Goal: Complete application form

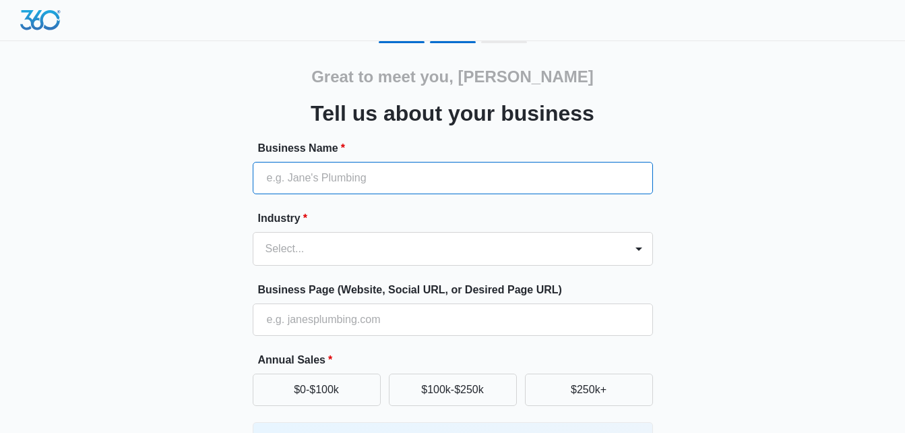
click at [299, 174] on input "Business Name *" at bounding box center [453, 178] width 400 height 32
type input "Kingpin Auto Glass LLC"
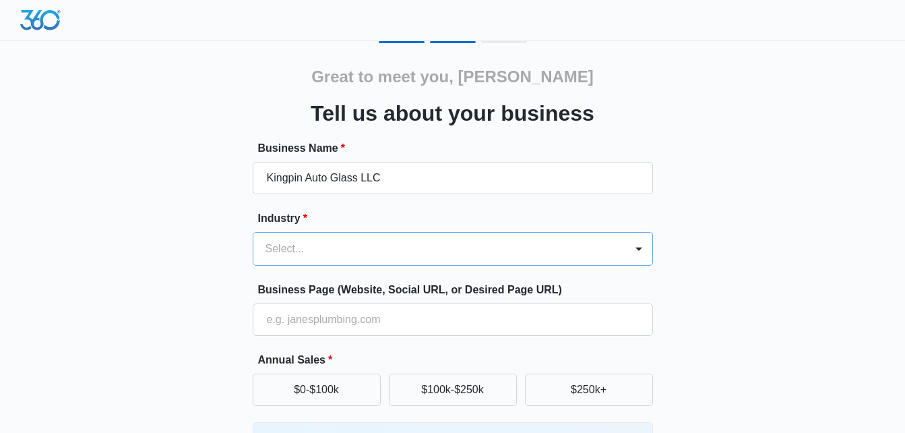
click at [587, 248] on div at bounding box center [437, 248] width 342 height 19
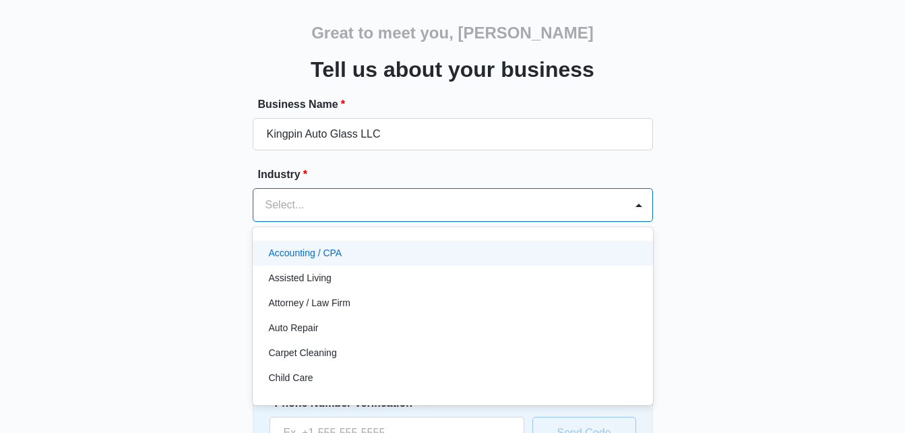
scroll to position [50, 0]
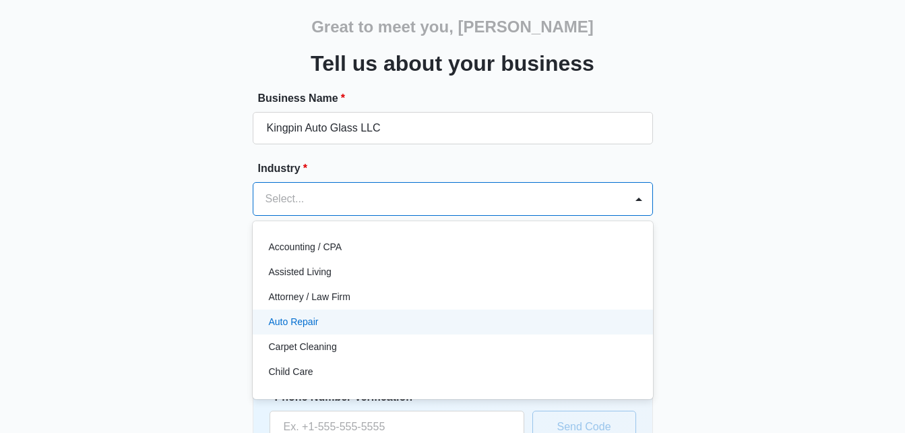
click at [328, 324] on div "Auto Repair" at bounding box center [451, 322] width 365 height 14
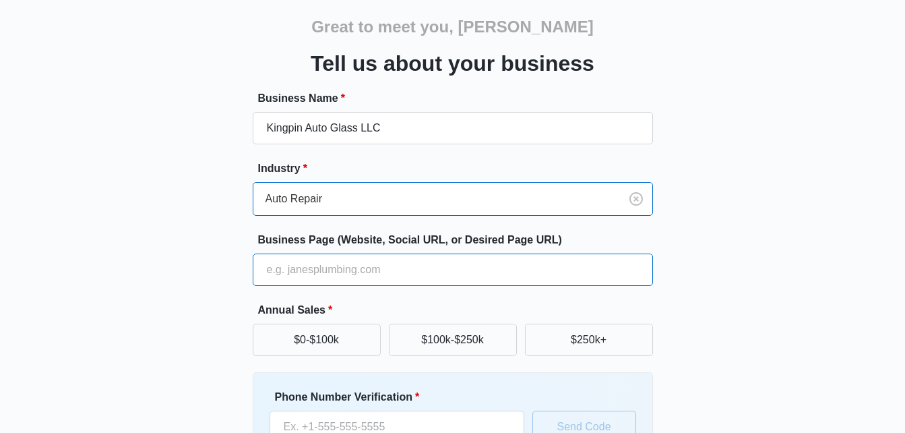
click at [388, 266] on input "Business Page (Website, Social URL, or Desired Page URL)" at bounding box center [453, 269] width 400 height 32
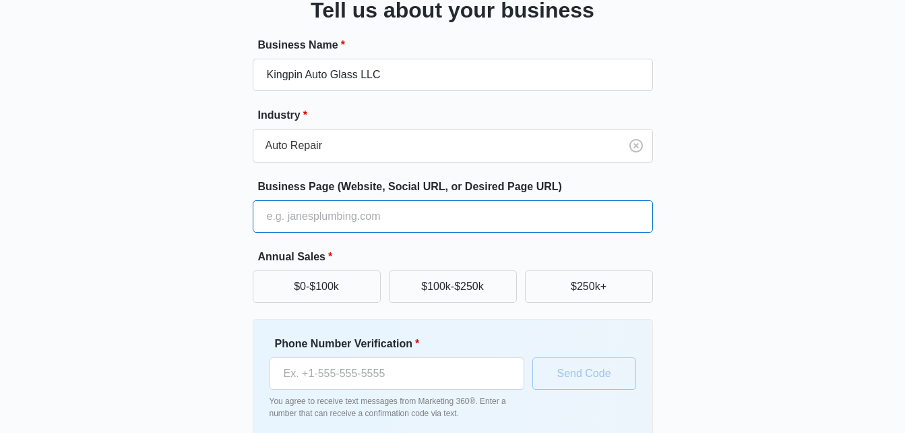
scroll to position [171, 0]
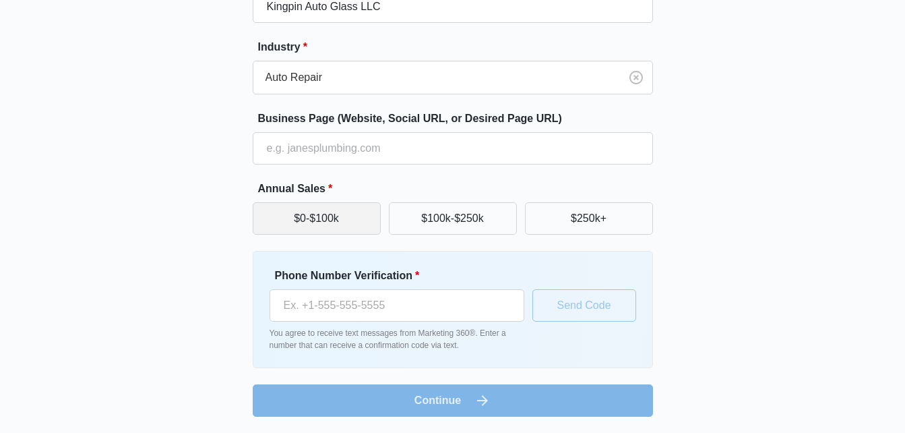
click at [347, 218] on button "$0-$100k" at bounding box center [317, 218] width 128 height 32
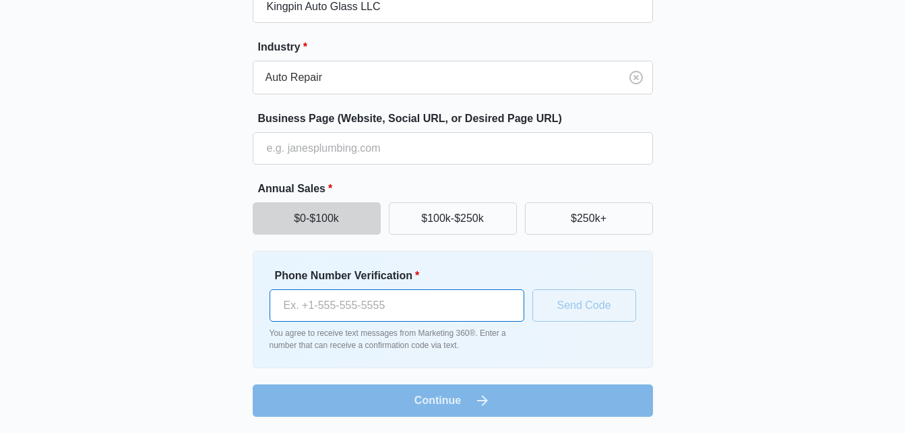
click at [292, 309] on input "Phone Number Verification *" at bounding box center [397, 305] width 255 height 32
type input "[PHONE_NUMBER]"
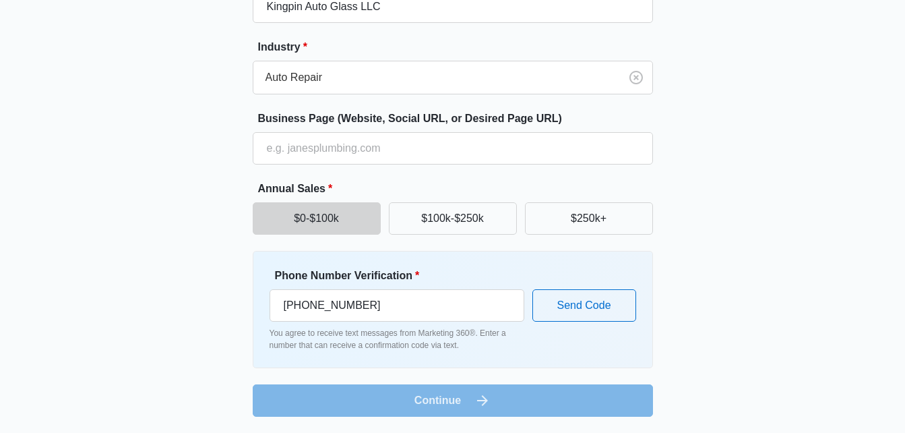
click at [539, 124] on label "Business Page (Website, Social URL, or Desired Page URL)" at bounding box center [458, 119] width 400 height 16
click at [539, 132] on input "Business Page (Website, Social URL, or Desired Page URL)" at bounding box center [453, 148] width 400 height 32
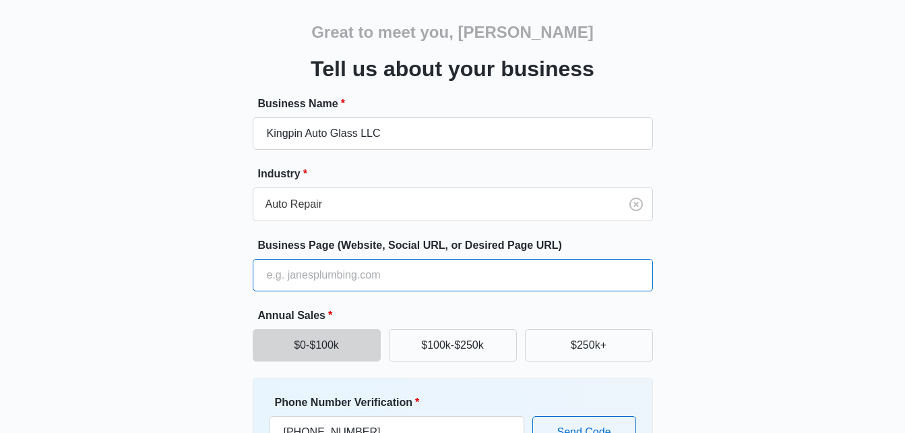
scroll to position [0, 0]
